Goal: Transaction & Acquisition: Purchase product/service

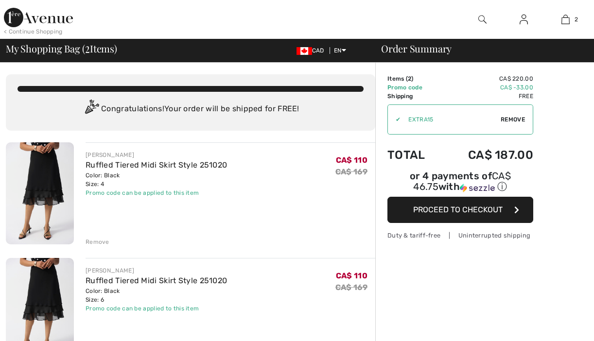
checkbox input "true"
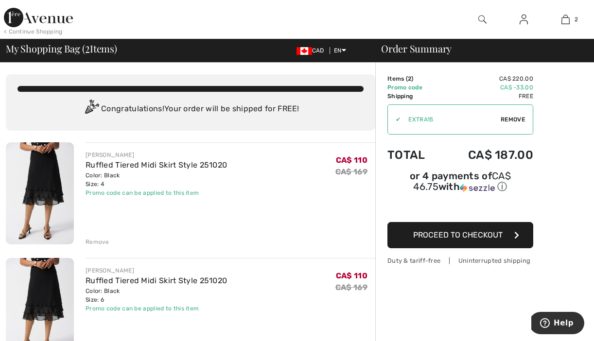
click at [96, 241] on div "Remove" at bounding box center [98, 242] width 24 height 9
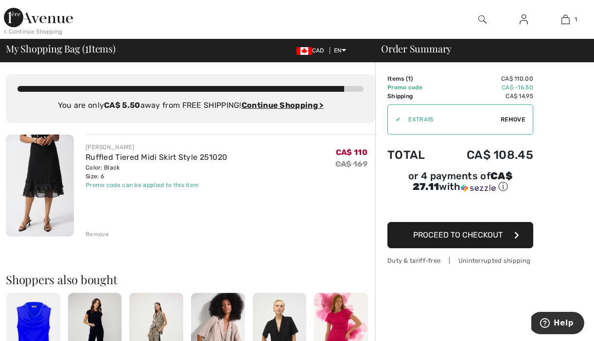
click at [443, 236] on span "Proceed to Checkout" at bounding box center [457, 234] width 89 height 9
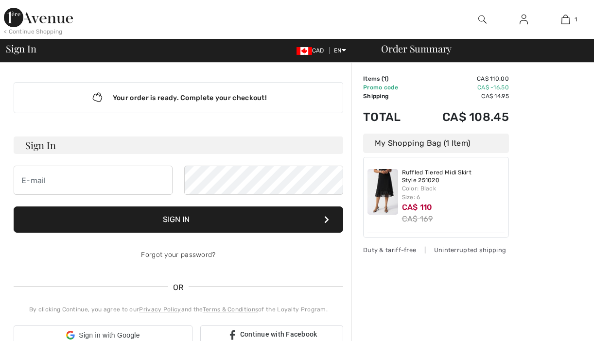
checkbox input "true"
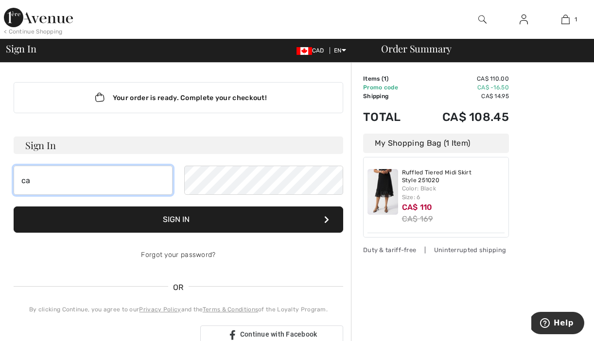
type input "c"
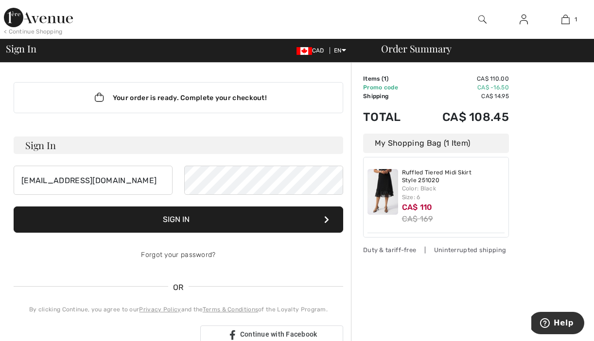
click at [183, 218] on button "Sign In" at bounding box center [179, 220] width 330 height 26
click at [107, 177] on input "carolcarr@eagle.ca" at bounding box center [93, 180] width 159 height 29
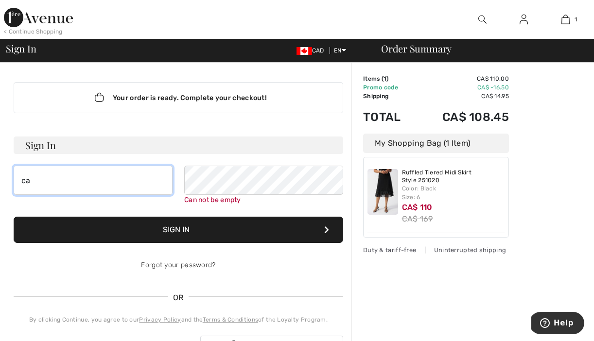
type input "c"
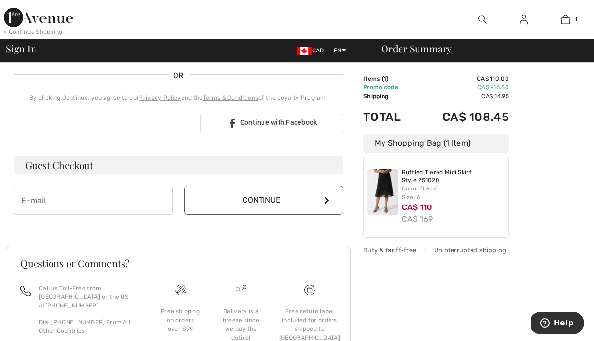
scroll to position [240, 0]
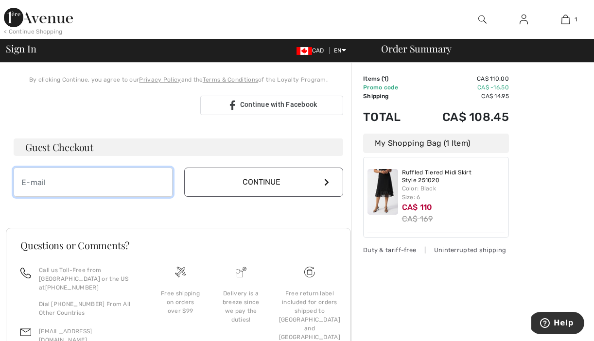
click at [28, 179] on input "email" at bounding box center [93, 182] width 159 height 29
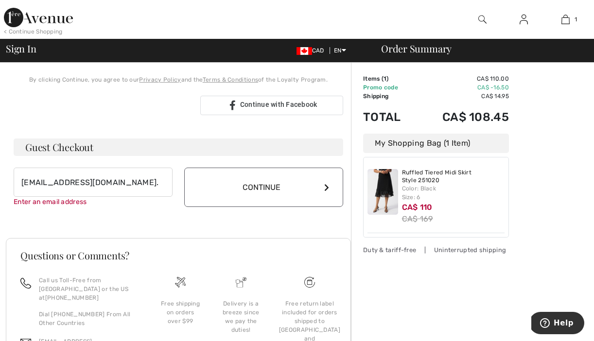
click at [253, 184] on button "Continue" at bounding box center [263, 187] width 159 height 39
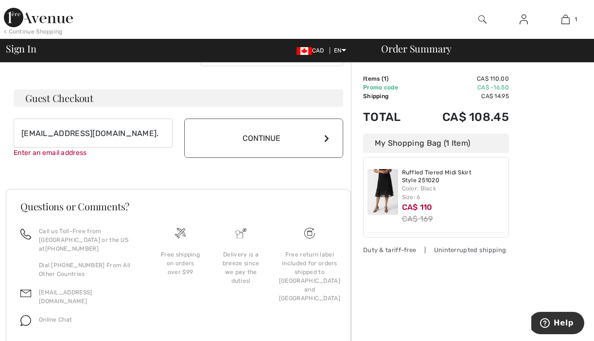
scroll to position [307, 0]
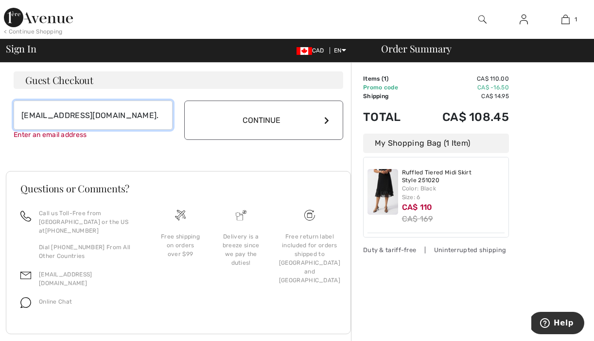
click at [83, 116] on input "carolcarr@eagle.ca." at bounding box center [93, 115] width 159 height 29
click at [95, 115] on input "carolcarr@eagle.ca." at bounding box center [93, 115] width 159 height 29
type input "carolcarr@eagle.ca"
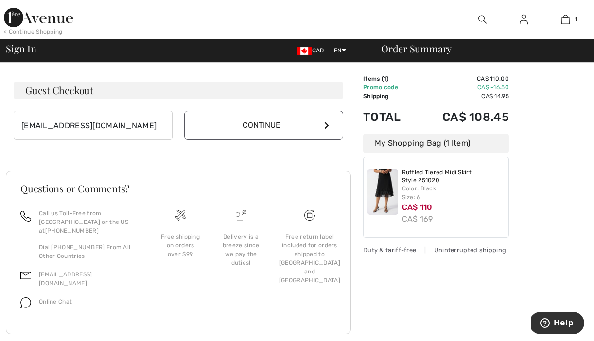
click at [216, 119] on button "Continue" at bounding box center [263, 125] width 159 height 29
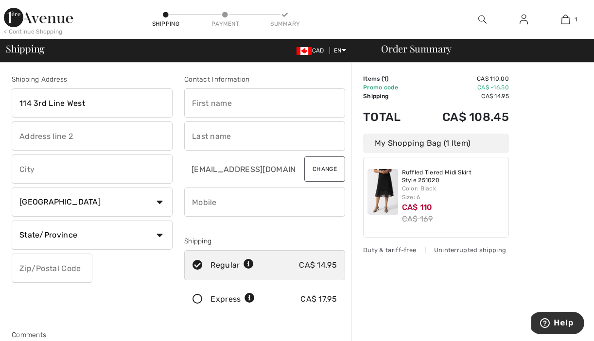
type input "114 3rd Line West"
type input "Campbellford"
type input "Carol"
type input "Currelly-Burnham"
type input "7056534786"
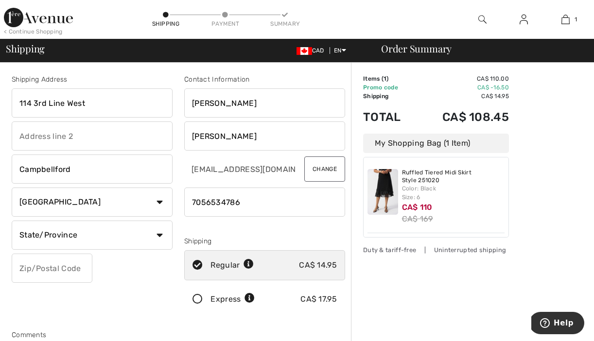
type input "Carol"
type input "7"
type input "9053763688"
select select "ON"
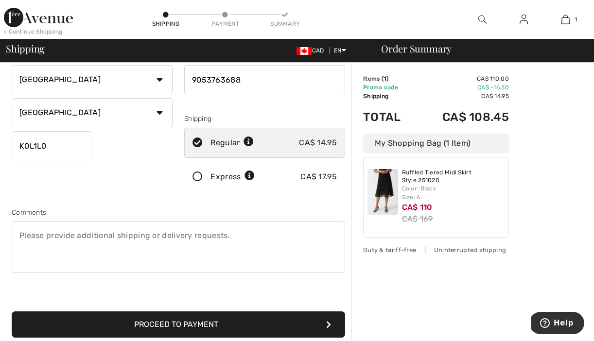
scroll to position [125, 0]
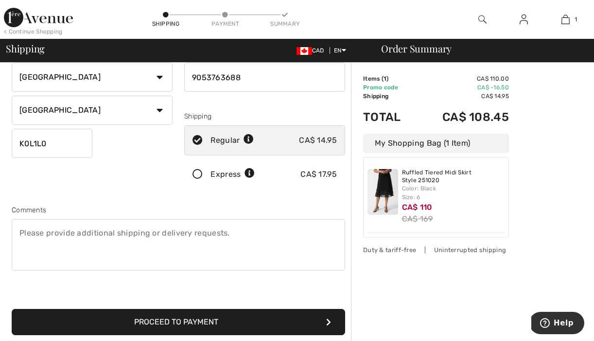
type input "K0L1L0"
click at [21, 231] on textarea at bounding box center [179, 245] width 334 height 52
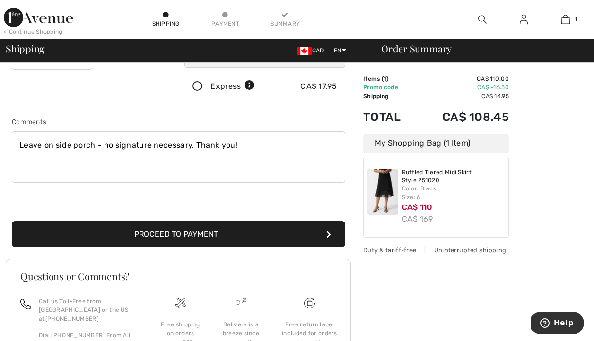
scroll to position [221, 0]
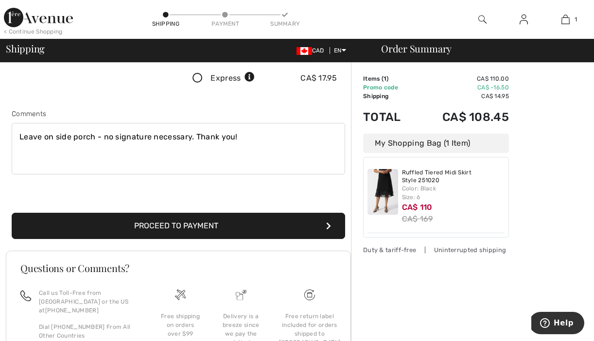
type textarea "Leave on side porch - no signature necessary. Thank you!"
click at [196, 227] on button "Proceed to Payment" at bounding box center [179, 226] width 334 height 26
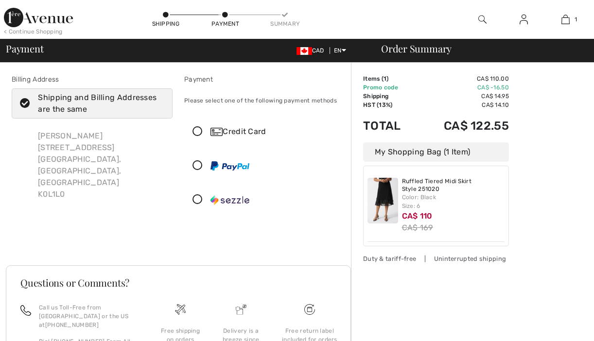
checkbox input "true"
click at [199, 131] on icon at bounding box center [198, 132] width 26 height 10
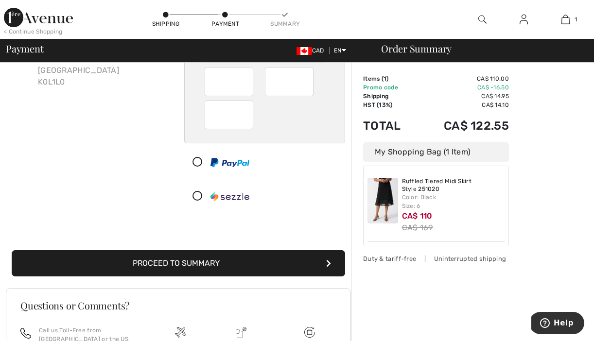
scroll to position [113, 0]
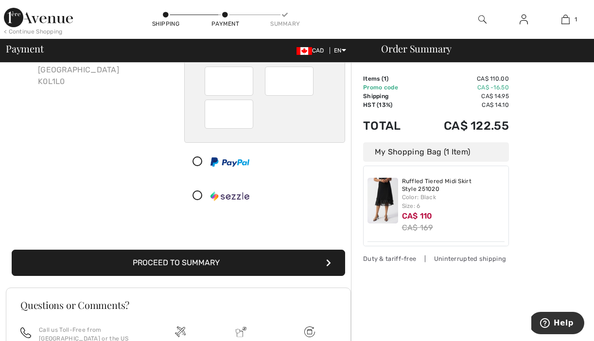
click at [226, 258] on button "Proceed to Summary" at bounding box center [179, 263] width 334 height 26
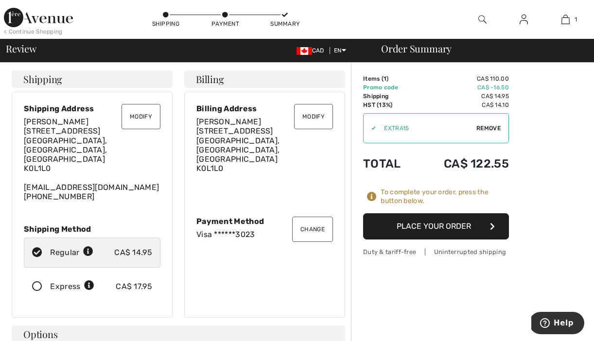
click at [412, 222] on button "Place Your Order" at bounding box center [436, 226] width 146 height 26
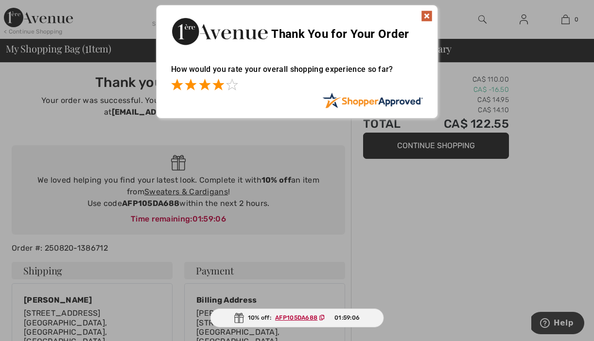
click at [220, 84] on span at bounding box center [218, 85] width 12 height 12
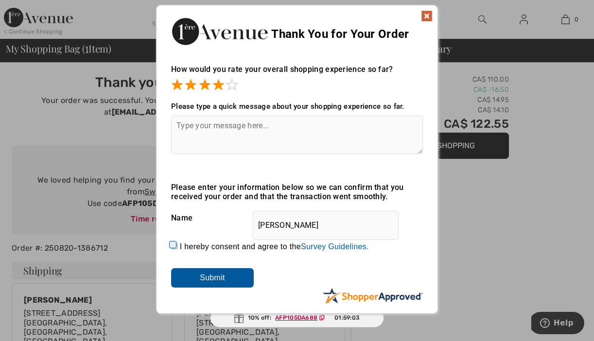
click at [186, 122] on textarea at bounding box center [297, 135] width 252 height 38
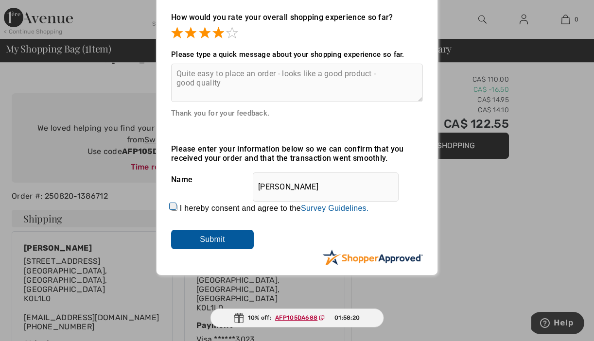
scroll to position [53, 0]
type textarea "Quite easy to place an order - looks like a good product - good quality"
click at [211, 238] on input "Submit" at bounding box center [212, 239] width 83 height 19
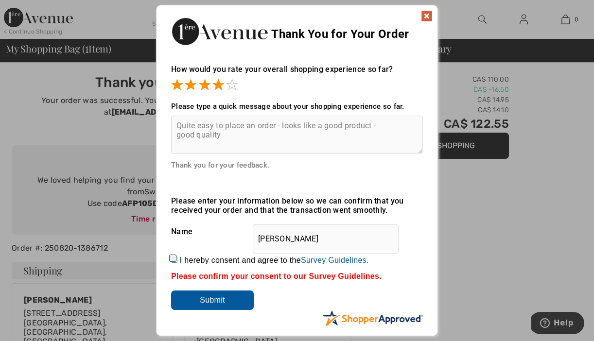
scroll to position [0, 0]
click at [426, 17] on img at bounding box center [427, 16] width 12 height 12
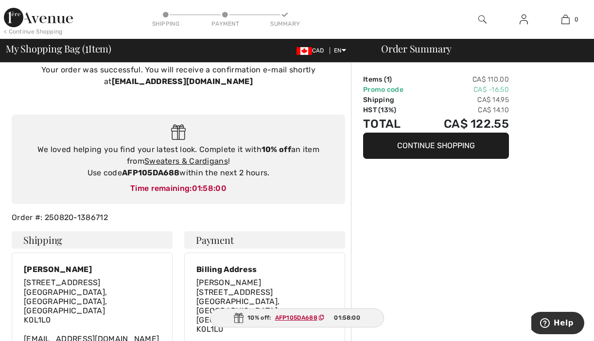
scroll to position [35, 0]
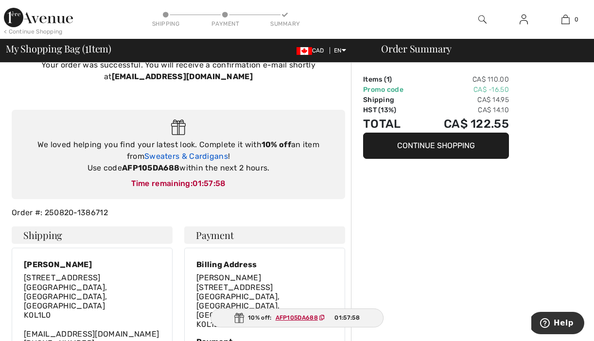
click at [183, 156] on link "Sweaters & Cardigans" at bounding box center [186, 156] width 84 height 9
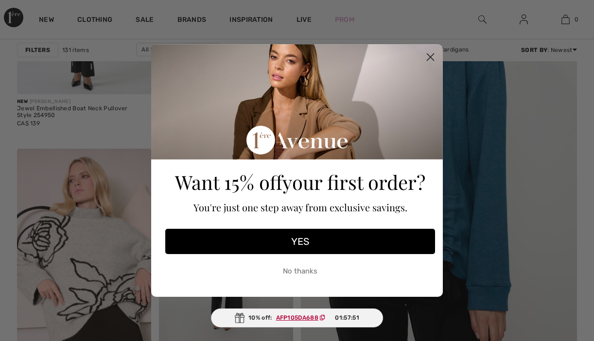
checkbox input "true"
click at [432, 54] on circle "Close dialog" at bounding box center [431, 57] width 16 height 16
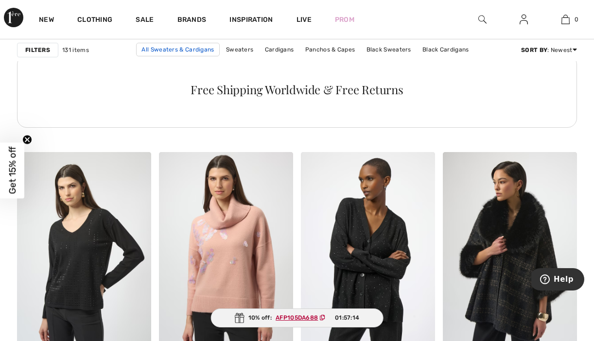
scroll to position [1075, 0]
